Goal: Navigation & Orientation: Find specific page/section

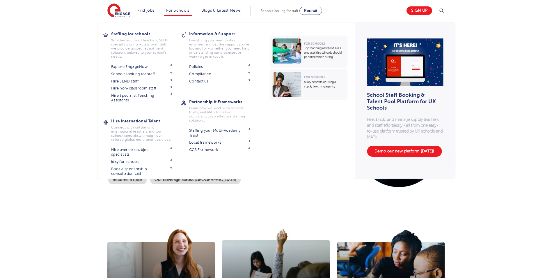
click at [191, 8] on li "For Schools Staffing for schools Whether you need teachers, SEND specialists or…" at bounding box center [178, 11] width 28 height 10
click at [187, 11] on link "For Schools" at bounding box center [177, 10] width 23 height 4
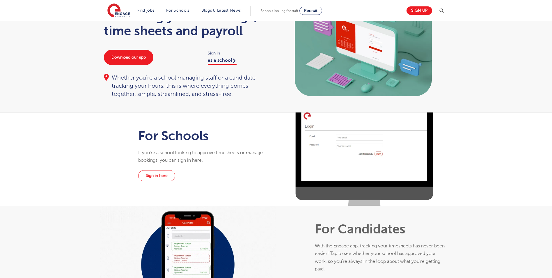
scroll to position [87, 0]
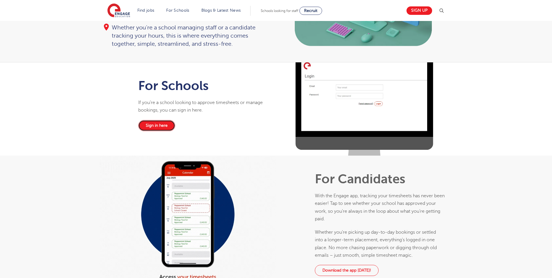
click at [172, 122] on link "Sign in here" at bounding box center [156, 125] width 37 height 11
